Goal: Find specific page/section: Find specific page/section

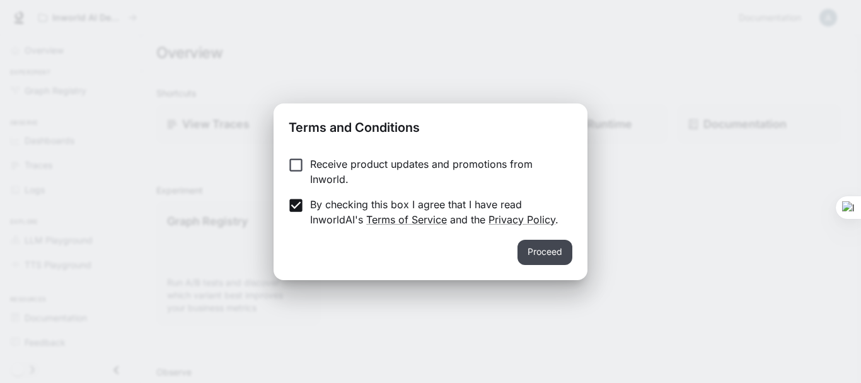
click at [536, 241] on button "Proceed" at bounding box center [545, 252] width 55 height 25
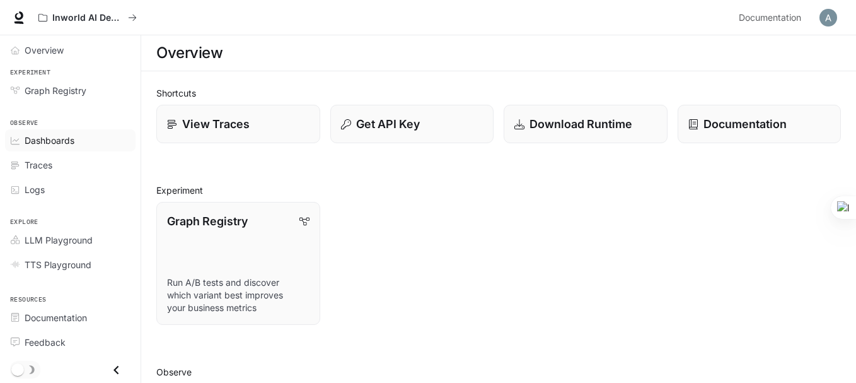
click at [34, 147] on span "Dashboards" at bounding box center [50, 140] width 50 height 13
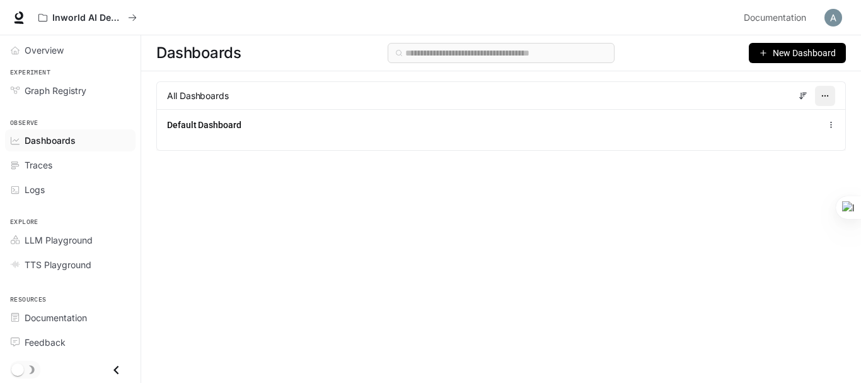
click at [828, 96] on icon "button" at bounding box center [825, 95] width 9 height 9
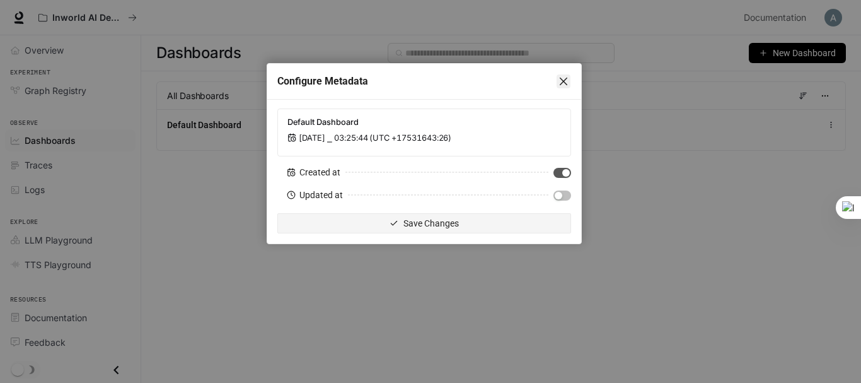
click at [564, 79] on icon "close" at bounding box center [564, 81] width 10 height 10
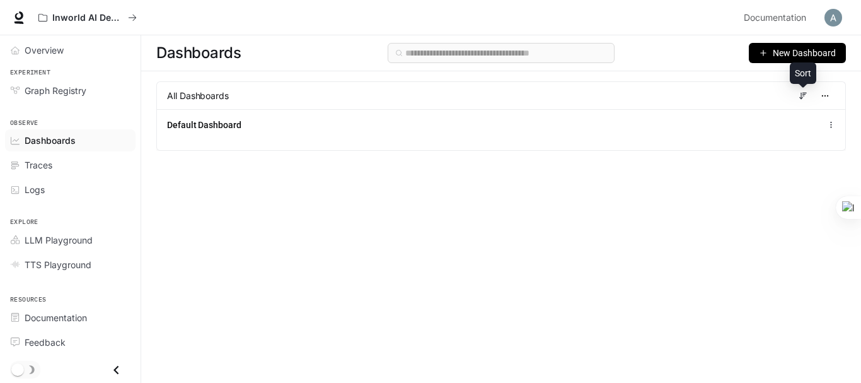
click at [804, 93] on icon at bounding box center [803, 95] width 9 height 9
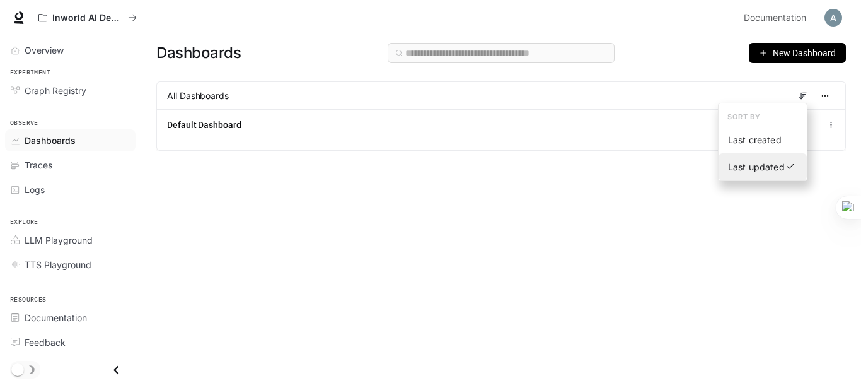
click at [743, 171] on span "Last updated" at bounding box center [756, 166] width 57 height 11
click at [584, 195] on div "Dashboards New Dashboard All Dashboards Default Dashboard" at bounding box center [501, 186] width 720 height 302
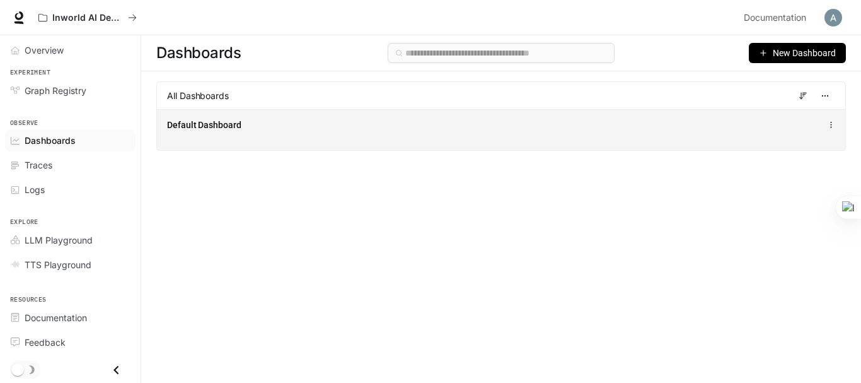
click at [837, 127] on div "Default Dashboard" at bounding box center [501, 129] width 688 height 41
